Goal: Task Accomplishment & Management: Use online tool/utility

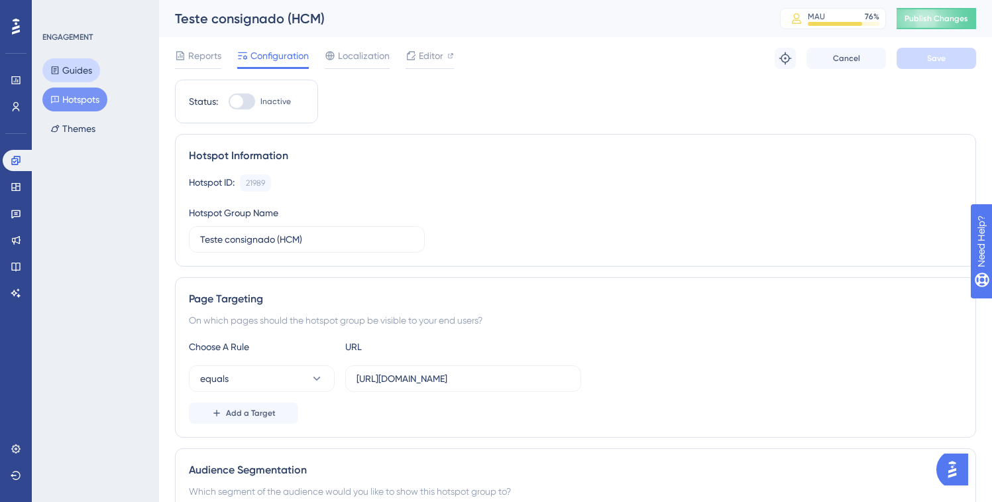
click at [80, 63] on button "Guides" at bounding box center [71, 70] width 58 height 24
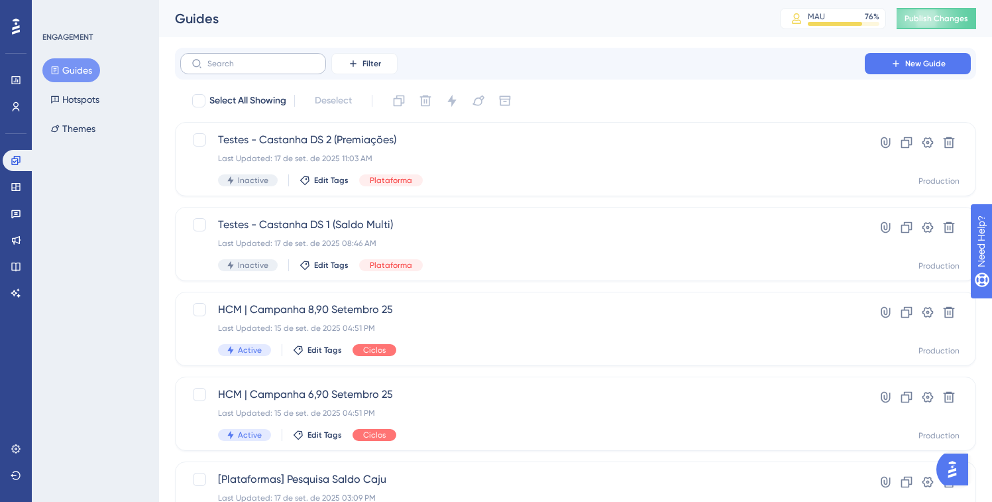
click at [318, 61] on label at bounding box center [253, 63] width 146 height 21
click at [315, 61] on input "text" at bounding box center [260, 63] width 107 height 9
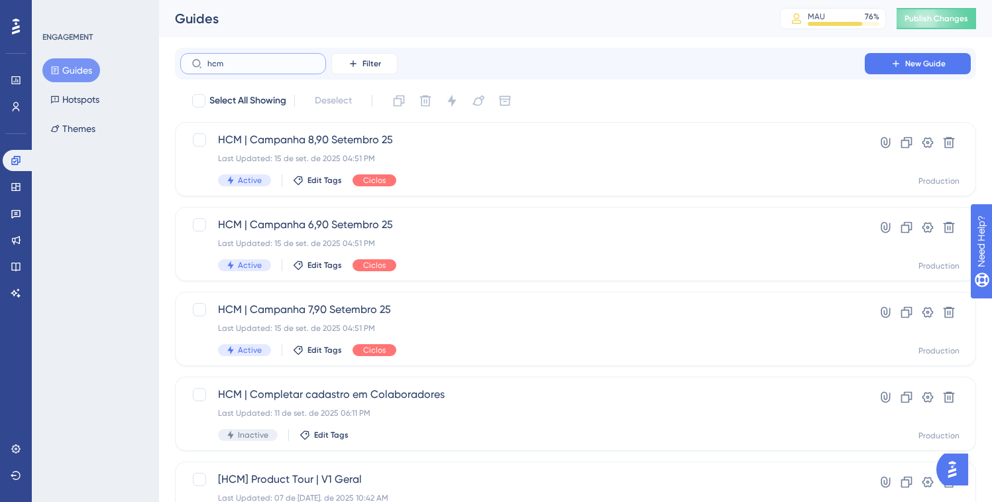
type input "hcm"
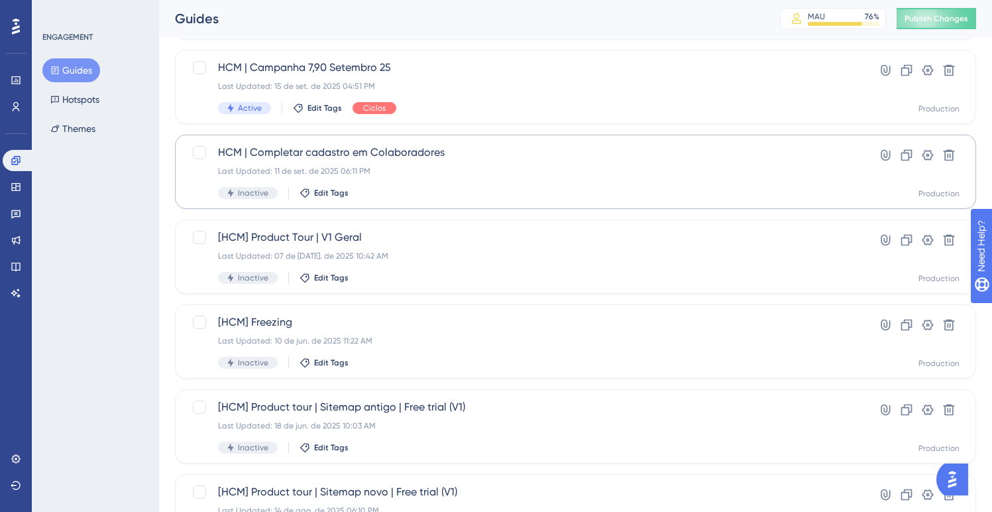
scroll to position [260, 0]
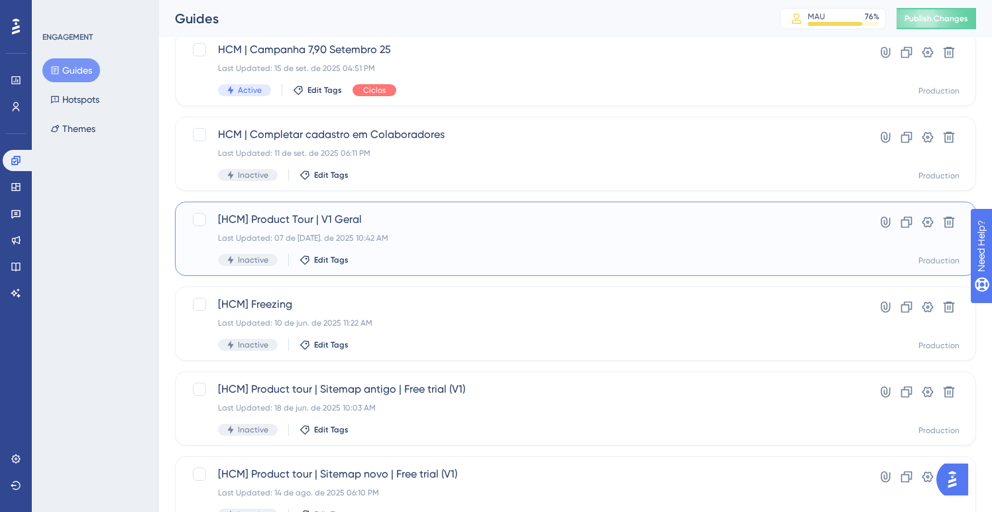
click at [527, 234] on div "Last Updated: 07 de jul. de 2025 10:42 AM" at bounding box center [522, 238] width 609 height 11
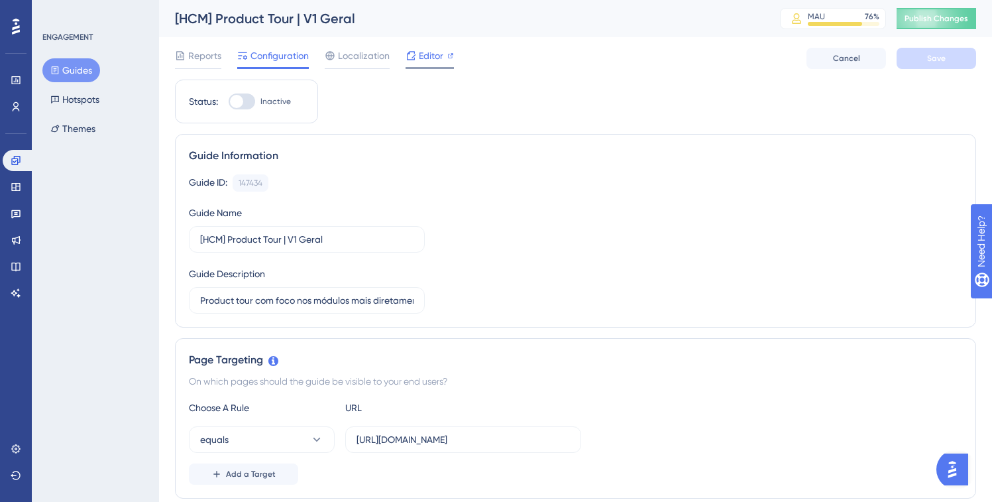
click at [429, 60] on span "Editor" at bounding box center [431, 56] width 25 height 16
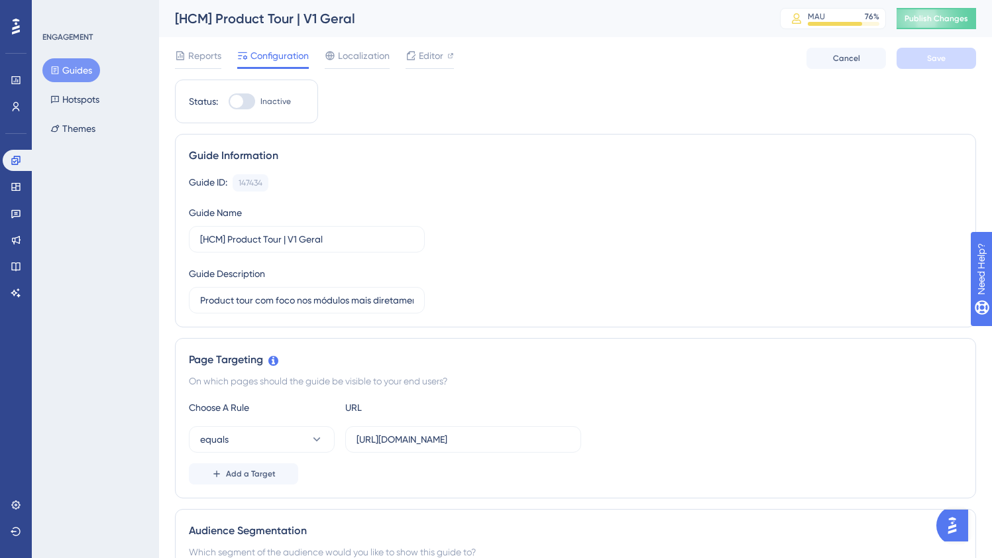
click at [59, 65] on button "Guides" at bounding box center [71, 70] width 58 height 24
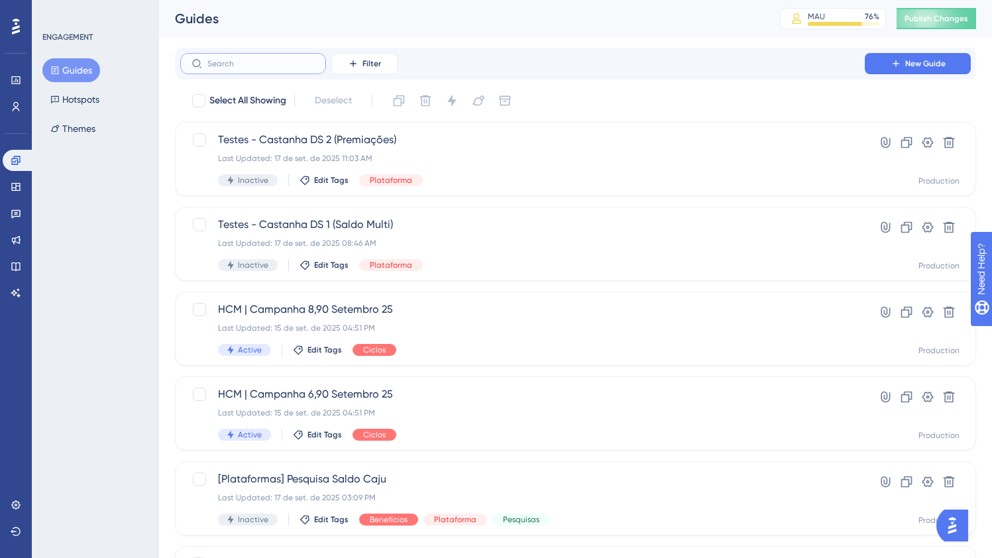
click at [284, 64] on input "text" at bounding box center [260, 63] width 107 height 9
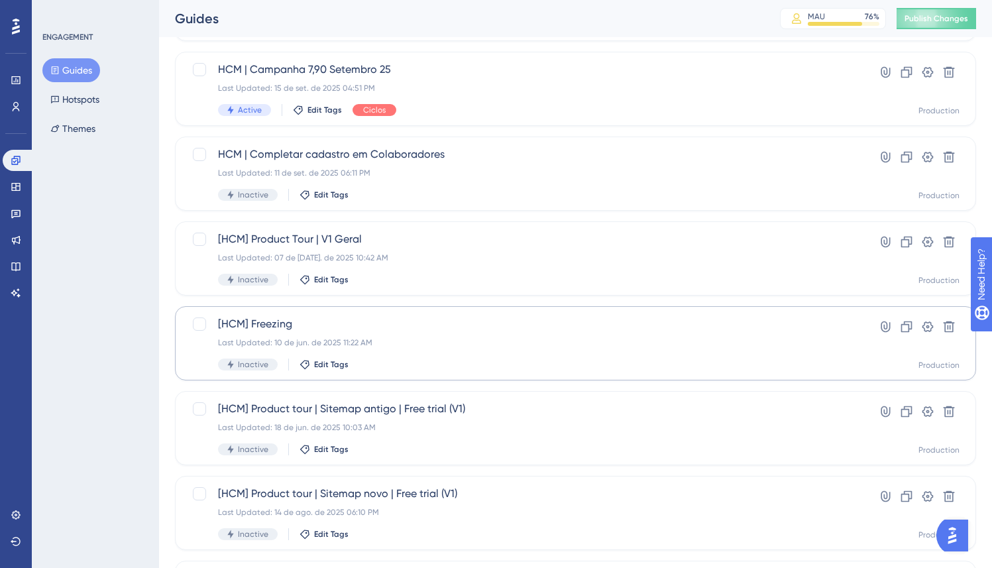
scroll to position [316, 0]
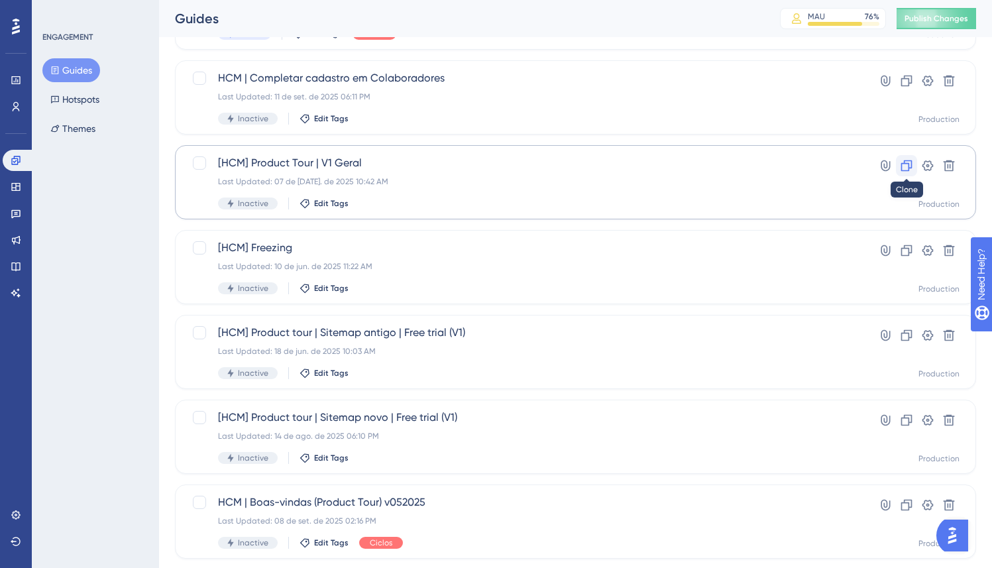
type input "HCM"
click at [905, 168] on icon at bounding box center [906, 165] width 13 height 13
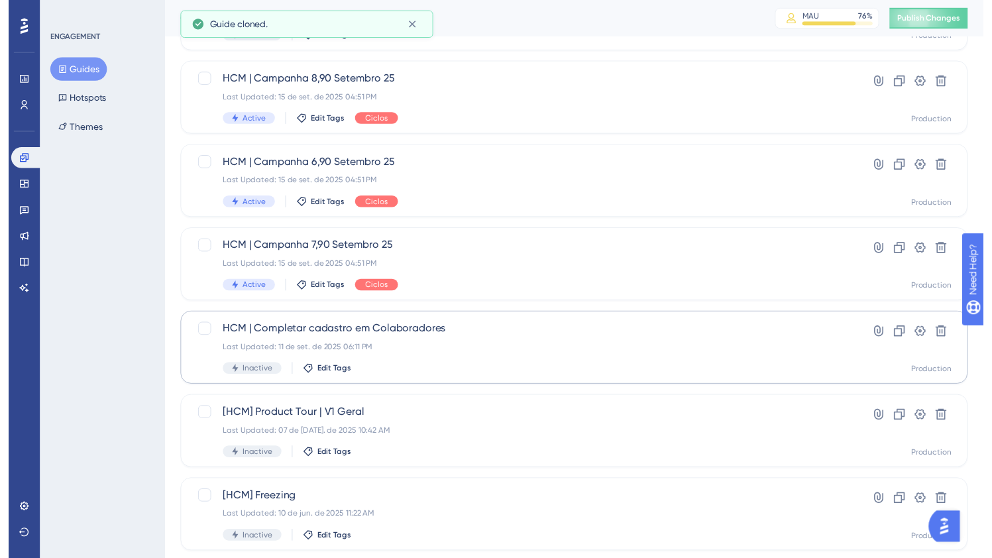
scroll to position [0, 0]
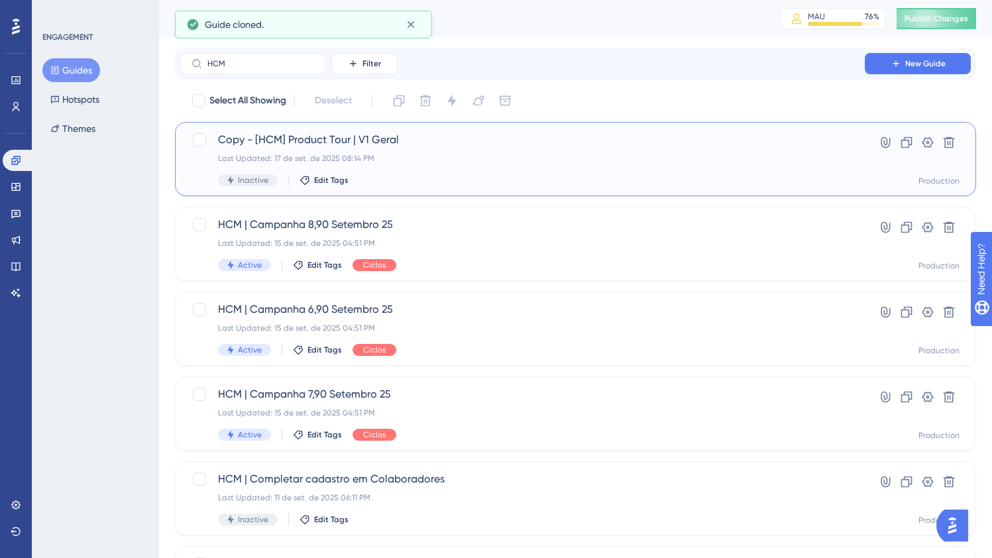
click at [485, 136] on span "Copy - [HCM] Product Tour | V1 Geral" at bounding box center [522, 140] width 609 height 16
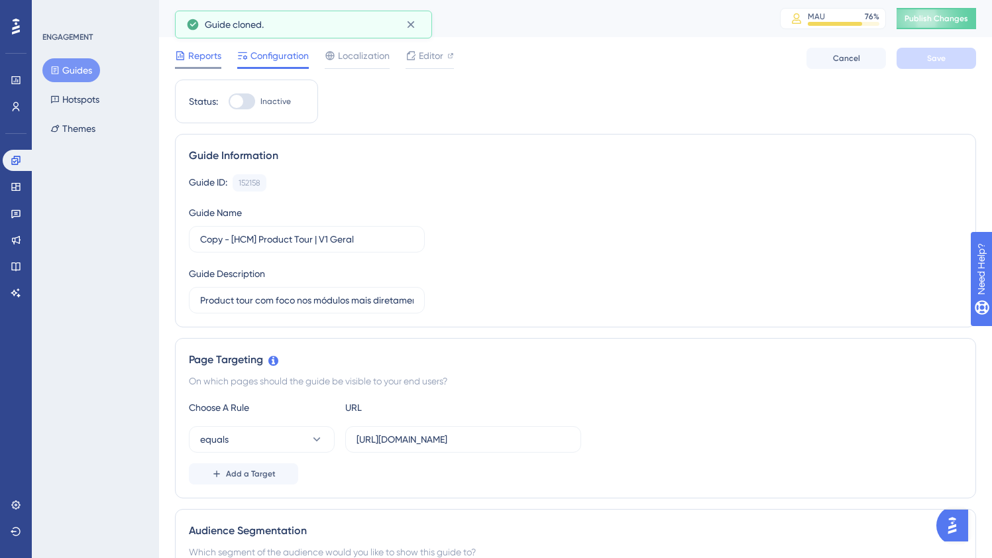
click at [201, 58] on span "Reports" at bounding box center [204, 56] width 33 height 16
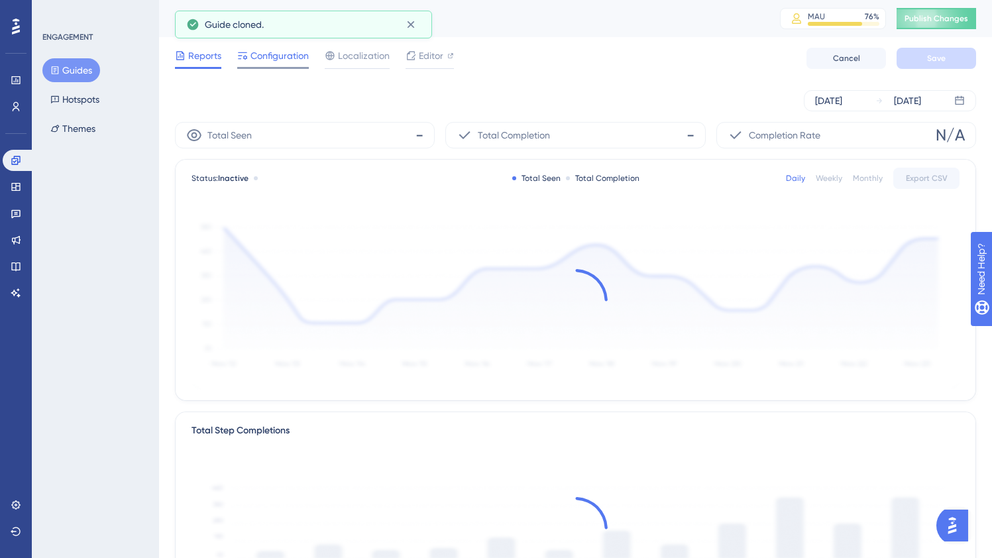
click at [287, 52] on span "Configuration" at bounding box center [280, 56] width 58 height 16
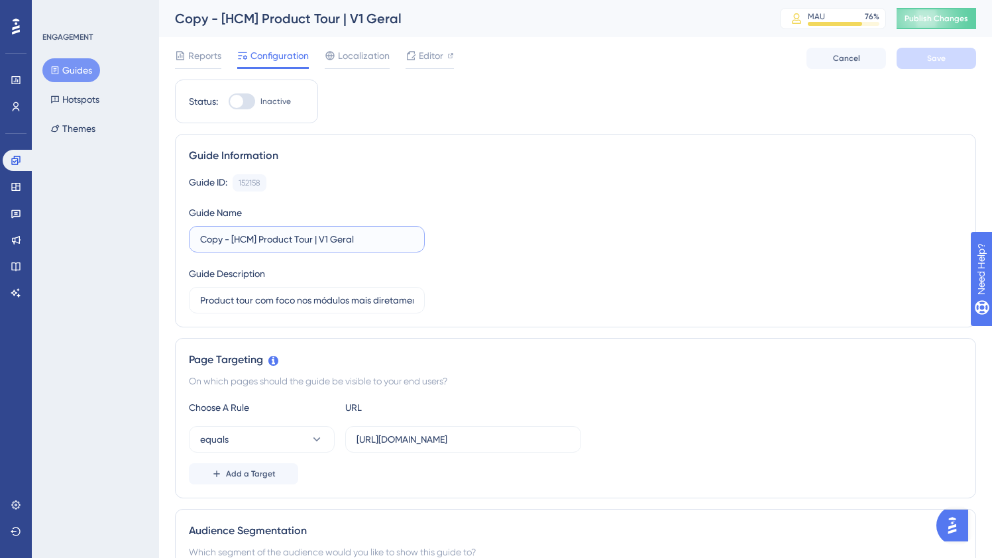
drag, startPoint x: 264, startPoint y: 235, endPoint x: 117, endPoint y: 222, distance: 147.0
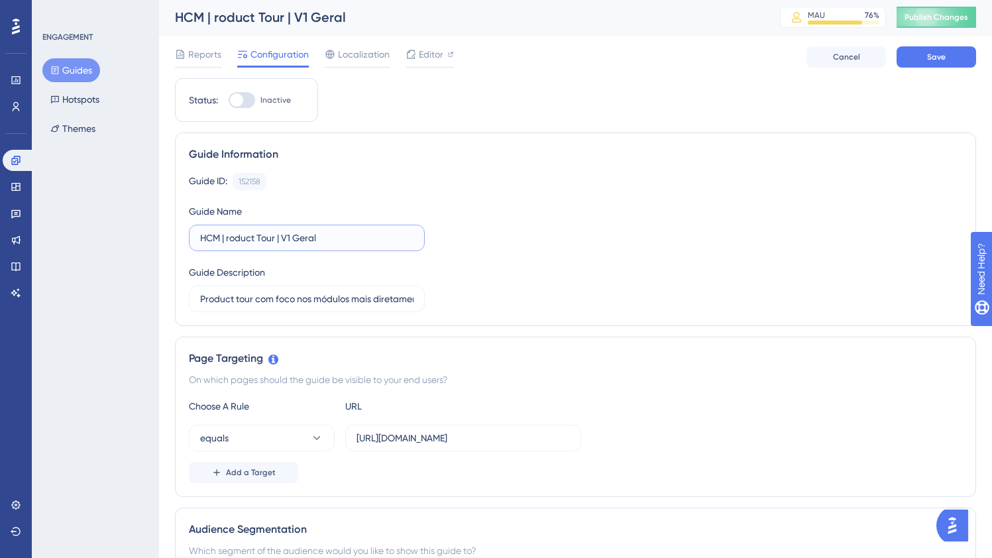
scroll to position [3, 0]
click at [293, 232] on input "HCM | Product Tour | V1 Geral" at bounding box center [306, 236] width 213 height 15
click at [298, 233] on input "HCM | Product Tour | V1 Geral" at bounding box center [306, 236] width 213 height 15
type input "HCM | Product Tour | V0 Geral"
drag, startPoint x: 709, startPoint y: 243, endPoint x: 667, endPoint y: 234, distance: 42.6
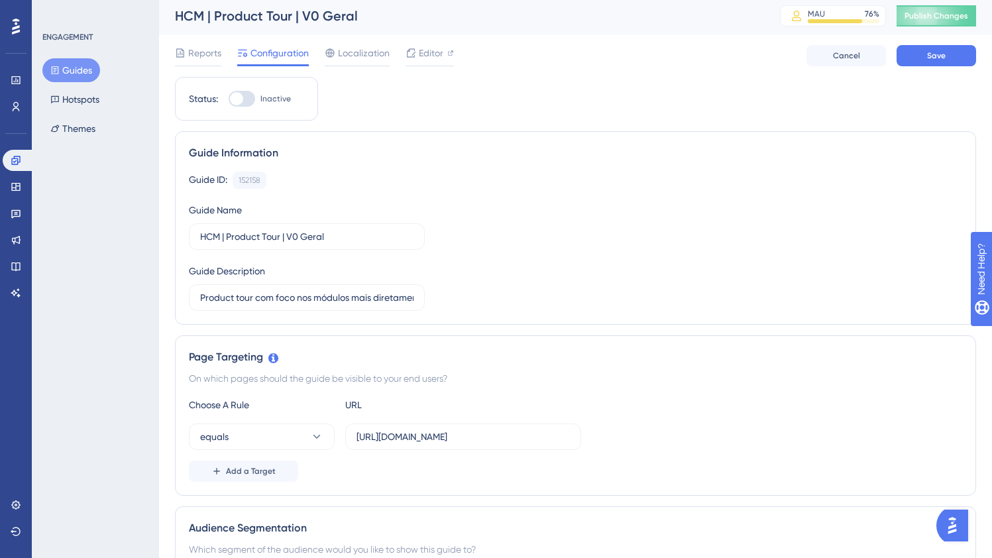
click at [709, 243] on div "Guide ID: 152158 Copy Guide Name HCM | Product Tour | V0 Geral Guide Descriptio…" at bounding box center [575, 241] width 773 height 139
drag, startPoint x: 277, startPoint y: 300, endPoint x: 633, endPoint y: 326, distance: 356.9
click at [400, 299] on input "Product tour com foco nos módulos mais diretamente relacionados a upsell, versã…" at bounding box center [306, 297] width 213 height 15
click at [347, 300] on input "Product tour com foco nos módulos mais diretamente relacionados a upsell, versã…" at bounding box center [306, 297] width 213 height 15
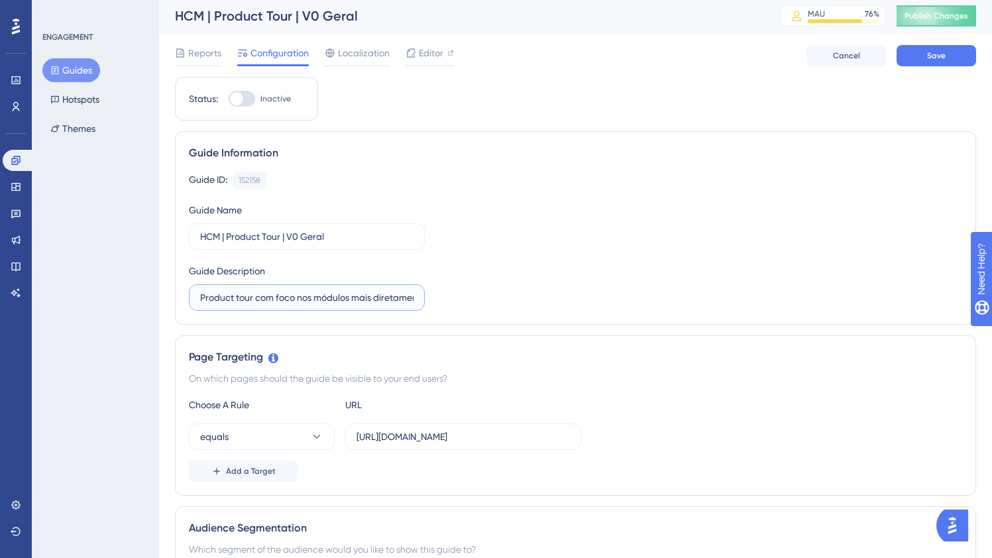
scroll to position [0, 200]
drag, startPoint x: 282, startPoint y: 292, endPoint x: 543, endPoint y: 300, distance: 261.9
click at [540, 303] on div "Guide ID: 152158 Copy Guide Name HCM | Product Tour | V0 Geral Guide Descriptio…" at bounding box center [575, 241] width 773 height 139
click at [545, 297] on div "Guide ID: 152158 Copy Guide Name HCM | Product Tour | V0 Geral Guide Descriptio…" at bounding box center [575, 241] width 773 height 139
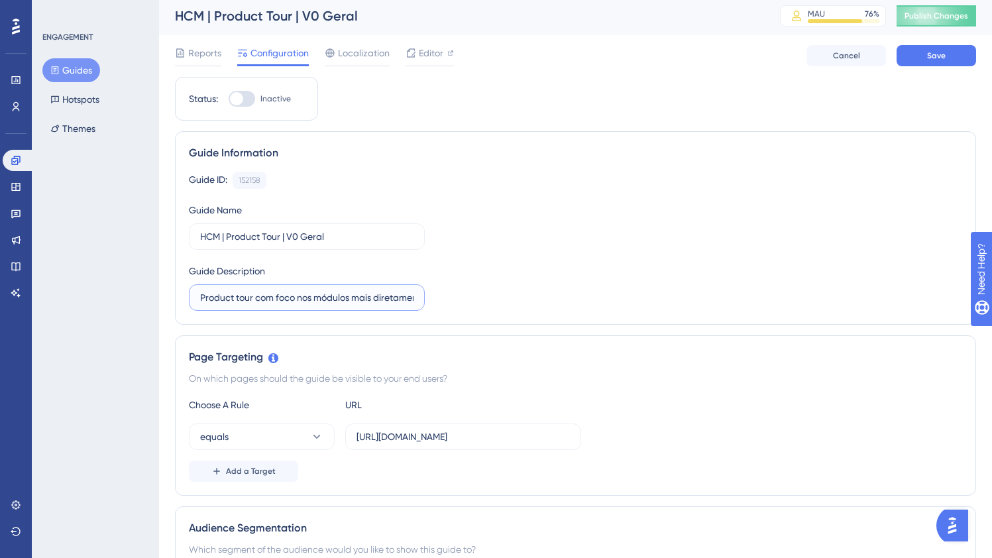
click at [353, 297] on input "Product tour com foco nos módulos mais diretamente relacionados a upsell, versã…" at bounding box center [306, 297] width 213 height 15
drag, startPoint x: 337, startPoint y: 296, endPoint x: 96, endPoint y: 291, distance: 241.3
click at [226, 296] on input "Product tour com foco nos módulos mais diretamente relacionados a upsell, versã…" at bounding box center [306, 297] width 213 height 15
drag, startPoint x: 292, startPoint y: 298, endPoint x: 302, endPoint y: 299, distance: 10.0
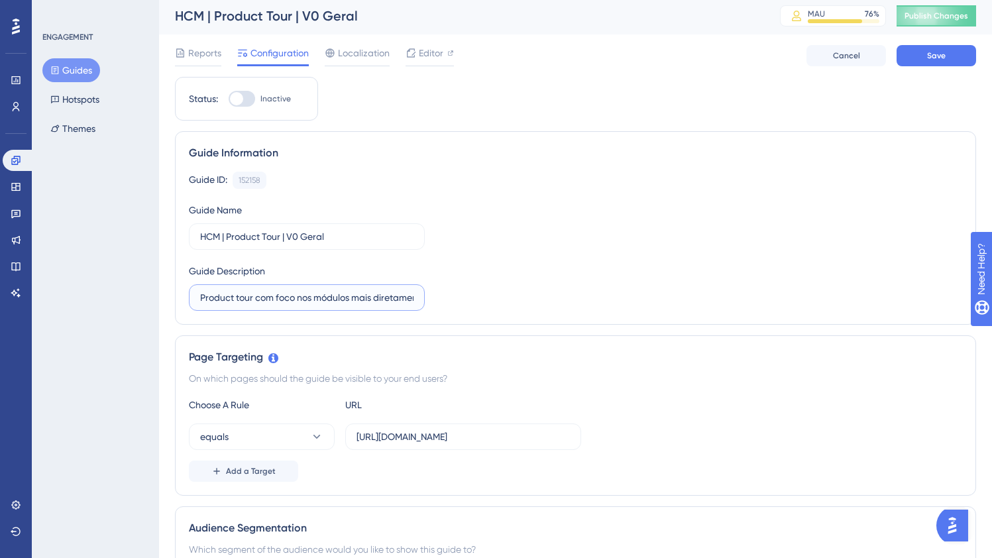
click at [293, 298] on input "Product tour com foco nos módulos mais diretamente relacionados a upsell, versã…" at bounding box center [306, 297] width 213 height 15
drag, startPoint x: 445, startPoint y: 300, endPoint x: 531, endPoint y: 294, distance: 85.7
click at [507, 299] on div "Guide ID: 152158 Copy Guide Name HCM | Product Tour | V0 Geral Guide Descriptio…" at bounding box center [575, 241] width 773 height 139
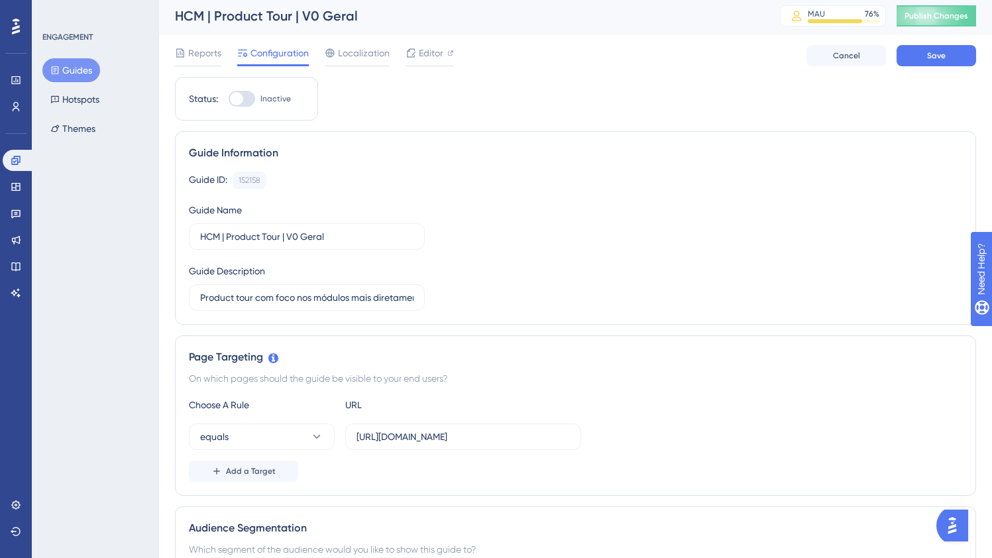
click at [531, 294] on div "Guide ID: 152158 Copy Guide Name HCM | Product Tour | V0 Geral Guide Descriptio…" at bounding box center [575, 241] width 773 height 139
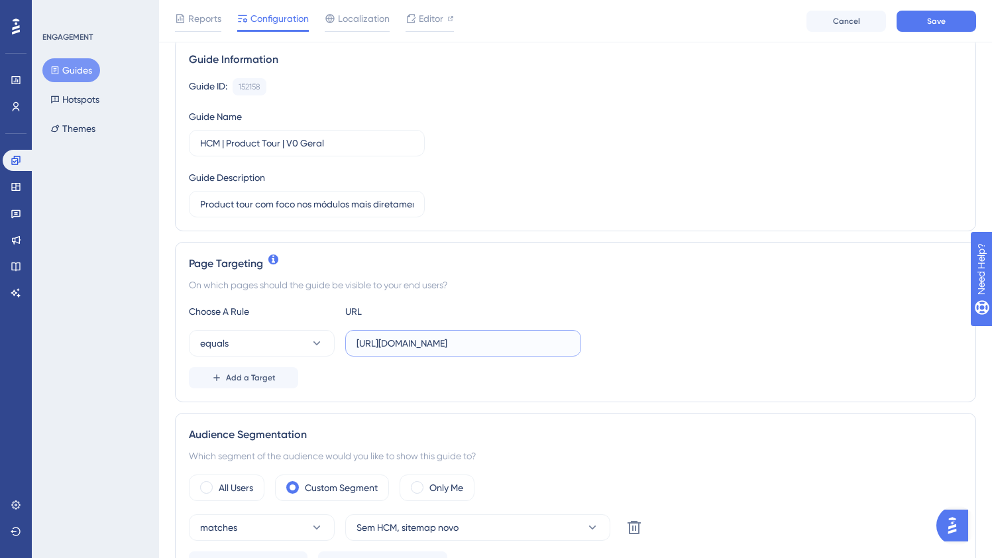
scroll to position [0, 27]
drag, startPoint x: 392, startPoint y: 343, endPoint x: 742, endPoint y: 345, distance: 349.3
click at [742, 345] on div "equals https://empresa.caju.com.br/onboarding/#/dashboard" at bounding box center [575, 343] width 773 height 27
click at [470, 309] on div "URL" at bounding box center [418, 312] width 146 height 16
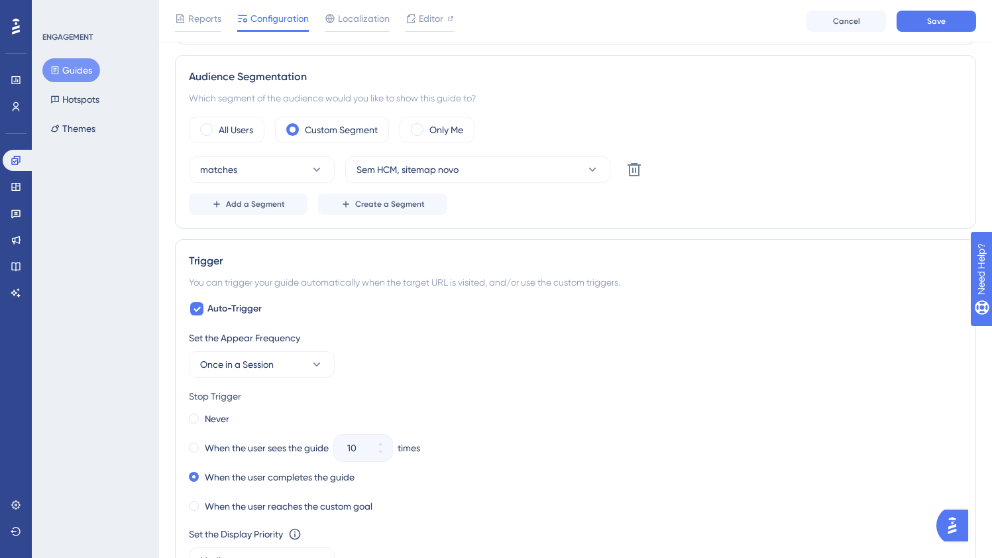
scroll to position [461, 0]
click at [252, 137] on div "All Users" at bounding box center [227, 128] width 76 height 27
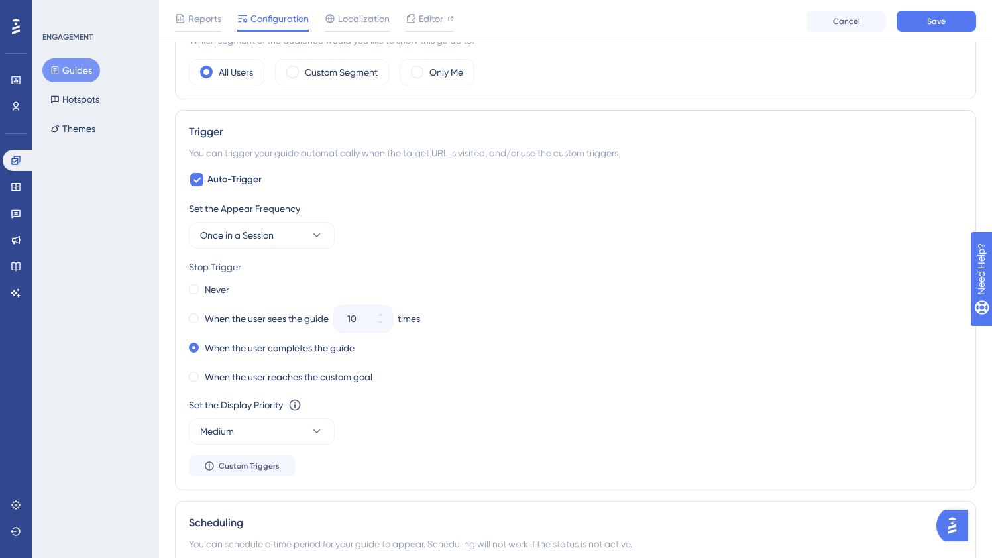
scroll to position [539, 0]
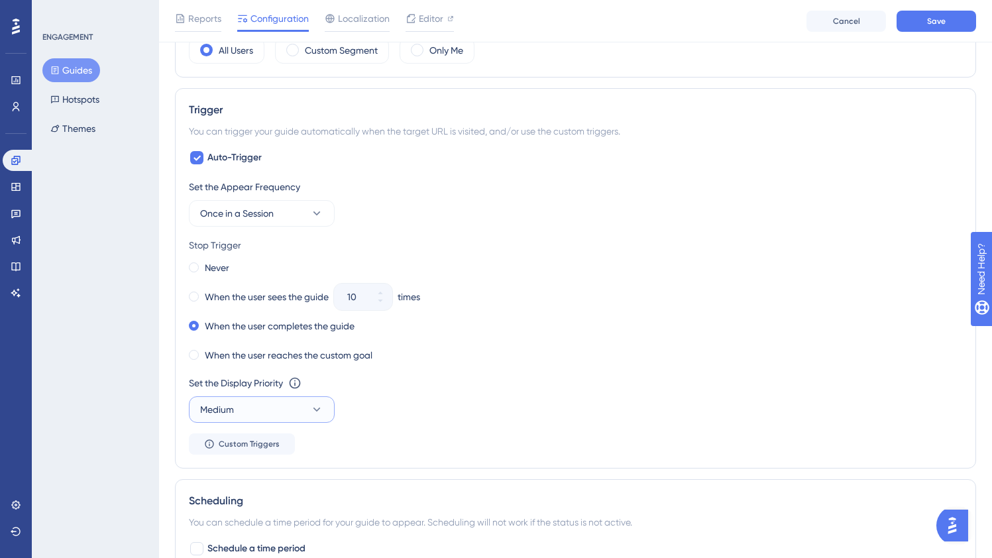
click at [316, 406] on icon at bounding box center [316, 409] width 13 height 13
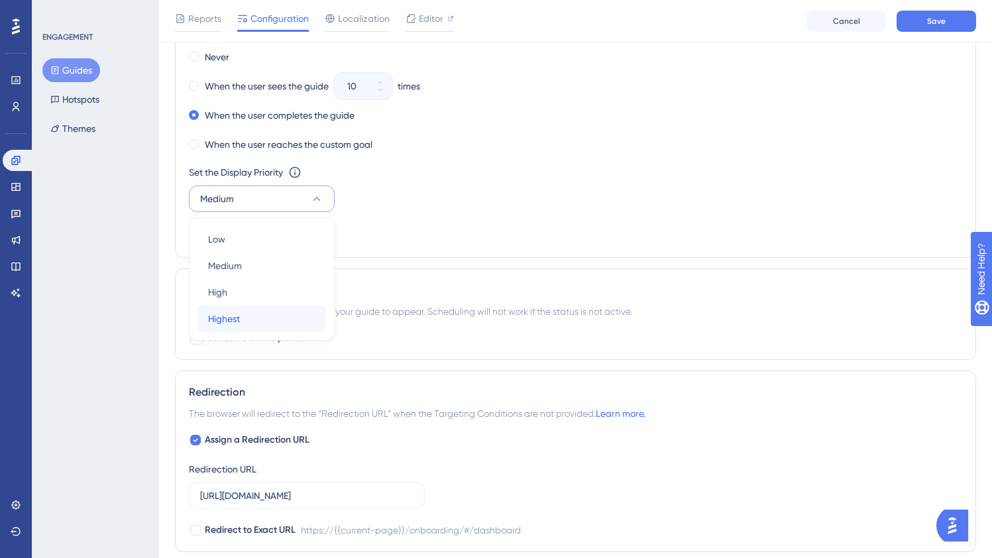
click at [259, 324] on div "Highest Highest" at bounding box center [261, 319] width 107 height 27
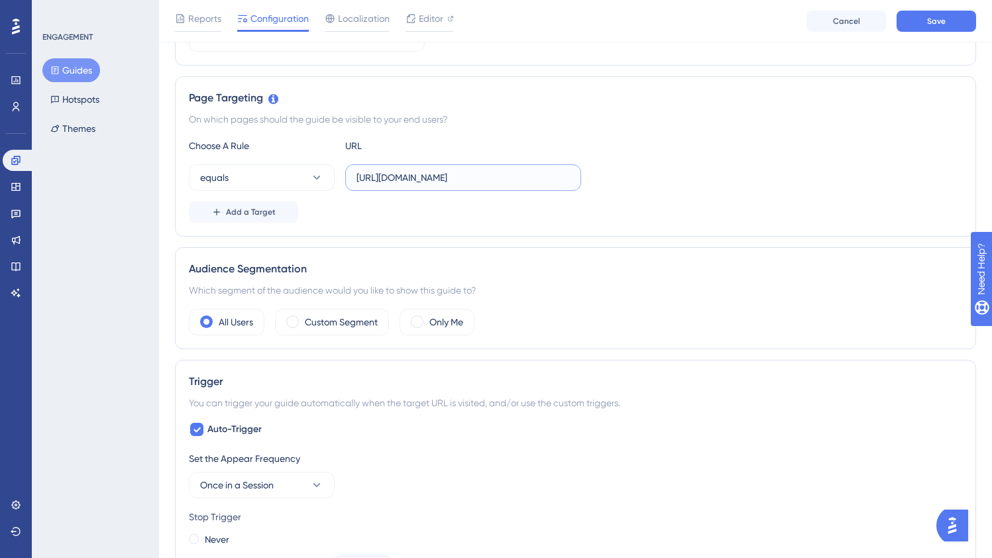
scroll to position [0, 27]
drag, startPoint x: 410, startPoint y: 181, endPoint x: 650, endPoint y: 171, distance: 240.8
click at [650, 171] on div "equals https://empresa.caju.com.br/onboarding/#/dashboard" at bounding box center [575, 177] width 773 height 27
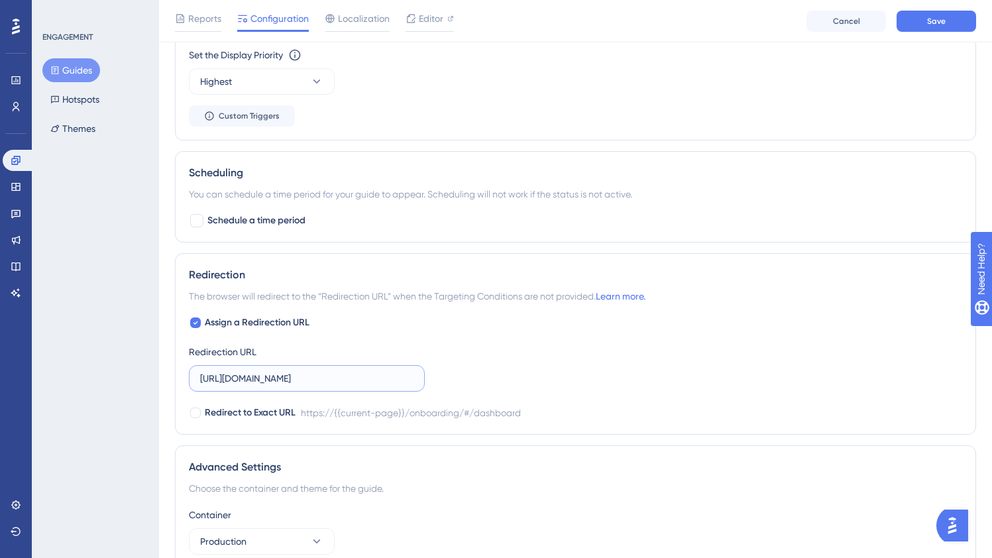
drag, startPoint x: 349, startPoint y: 380, endPoint x: 568, endPoint y: 379, distance: 218.7
click at [568, 379] on div "Assign a Redirection URL Redirection URL https://empresa.caju.com.br/onboarding…" at bounding box center [575, 368] width 773 height 106
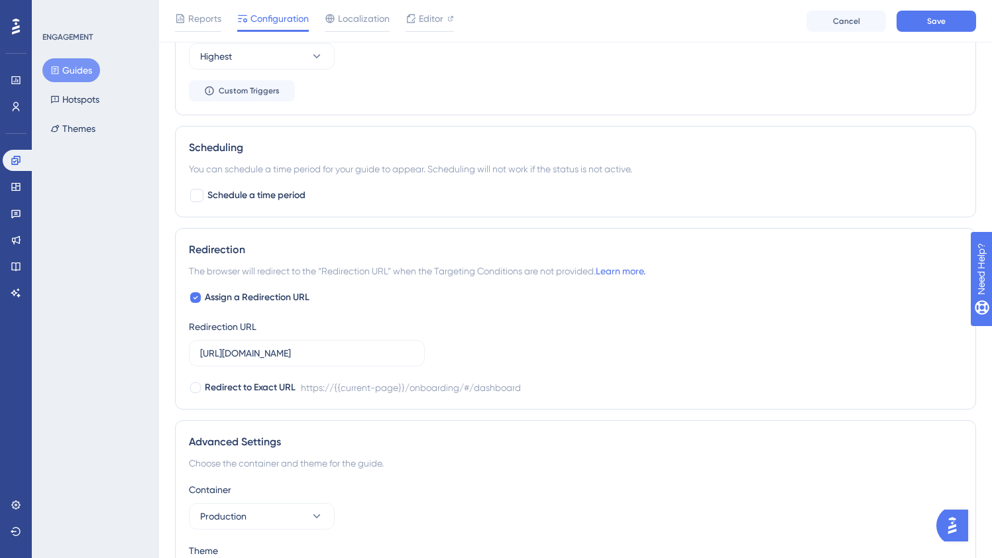
scroll to position [0, 0]
click at [569, 378] on div "Assign a Redirection URL Redirection URL https://empresa.caju.com.br/onboarding…" at bounding box center [575, 343] width 773 height 106
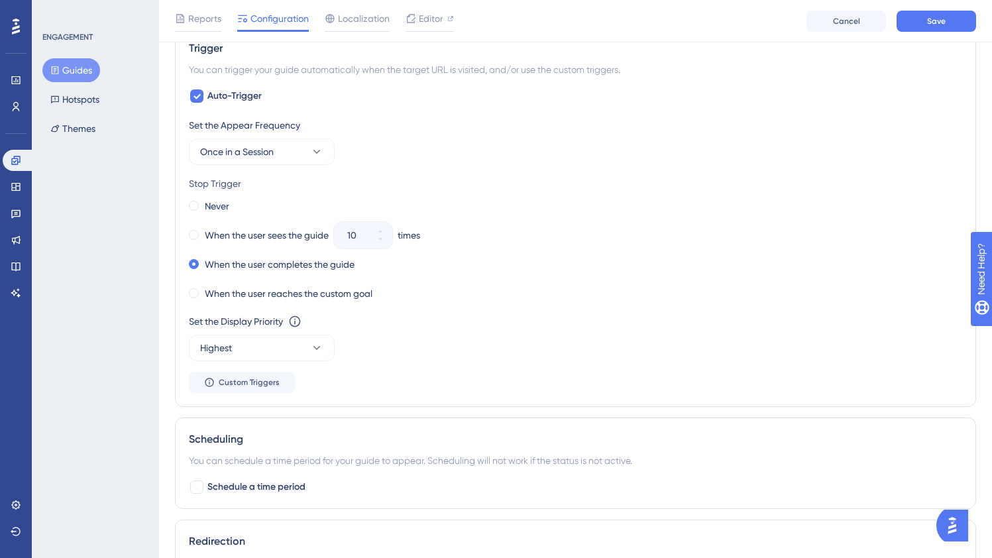
scroll to position [591, 0]
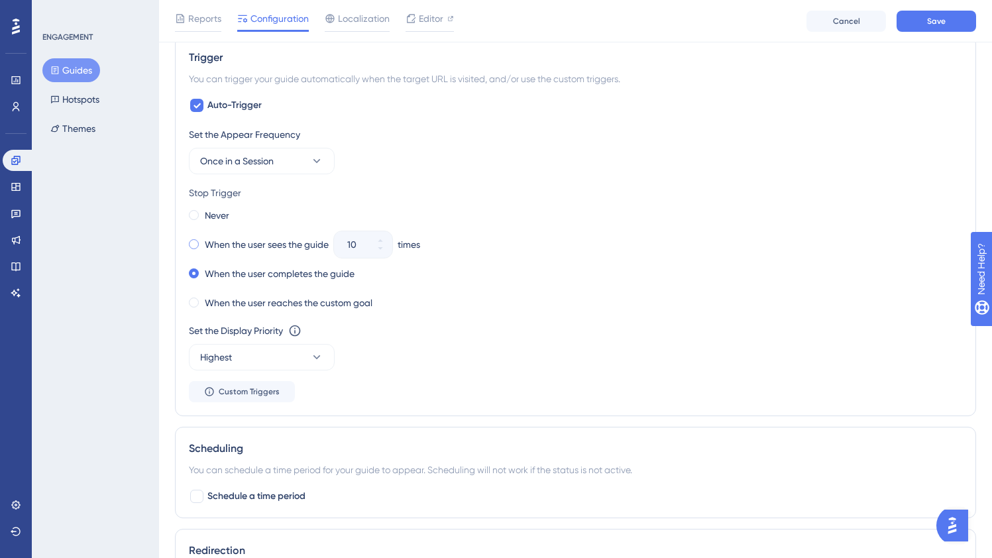
click at [282, 250] on label "When the user sees the guide" at bounding box center [267, 245] width 124 height 16
drag, startPoint x: 361, startPoint y: 245, endPoint x: 308, endPoint y: 236, distance: 53.8
click at [308, 236] on div "When the user sees the guide 10 times" at bounding box center [575, 244] width 773 height 19
type input "5"
click at [469, 315] on div "Set the Appear Frequency Once in a Session Stop Trigger Never When the user see…" at bounding box center [575, 265] width 773 height 276
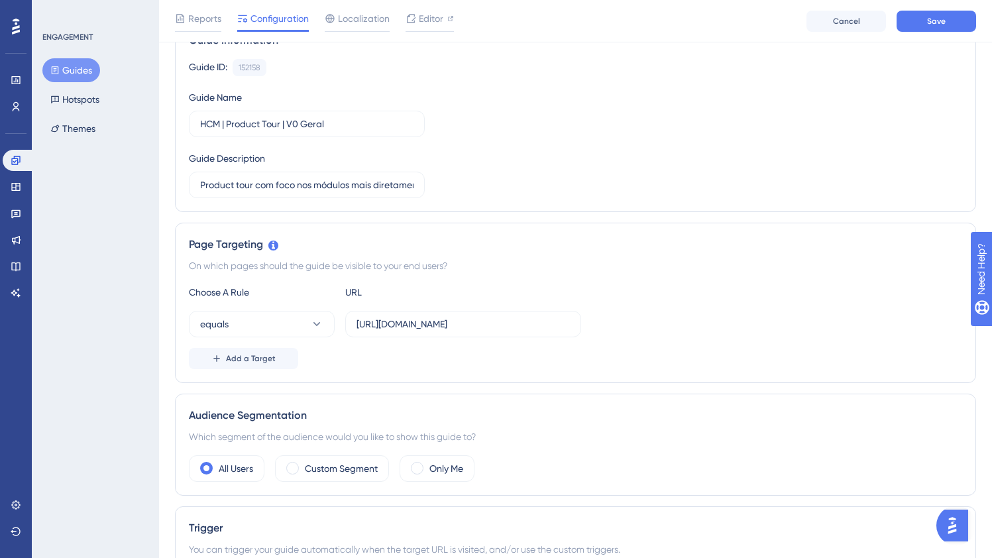
scroll to position [49, 0]
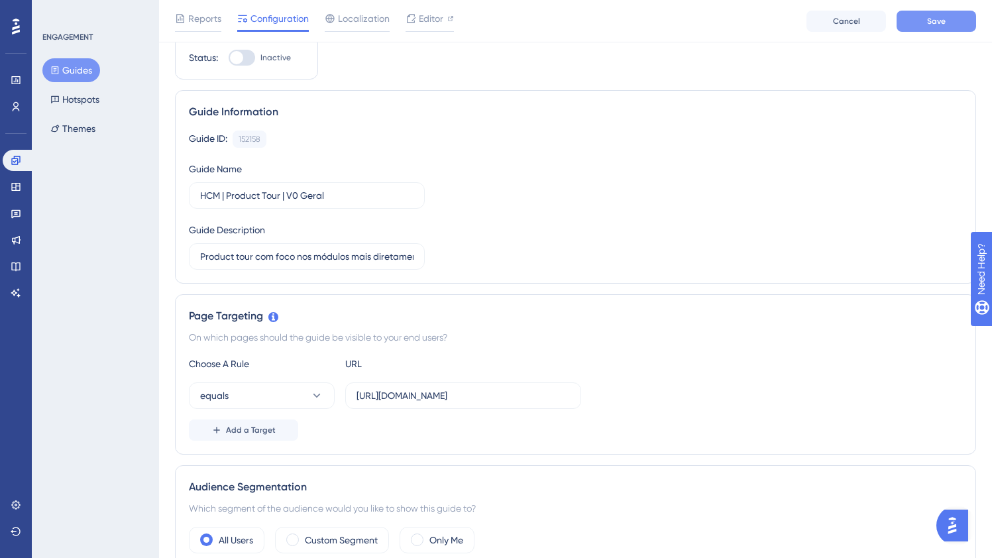
click at [918, 28] on button "Save" at bounding box center [937, 21] width 80 height 21
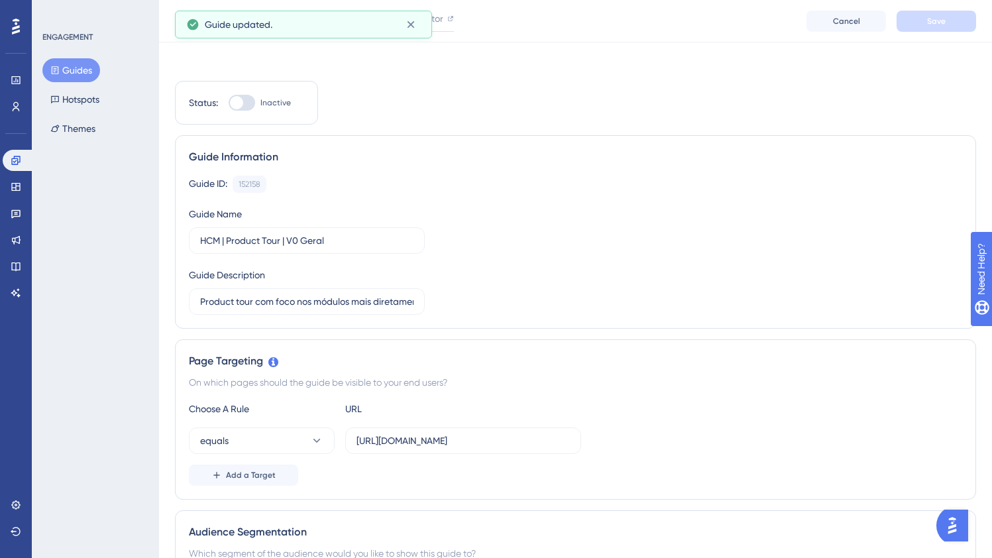
scroll to position [0, 0]
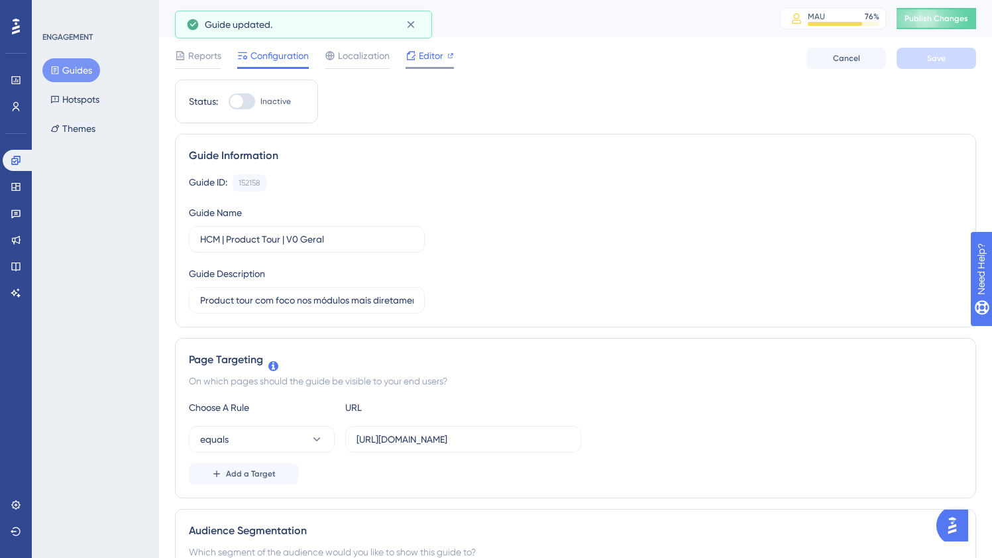
click at [420, 58] on span "Editor" at bounding box center [431, 56] width 25 height 16
